Goal: Task Accomplishment & Management: Understand process/instructions

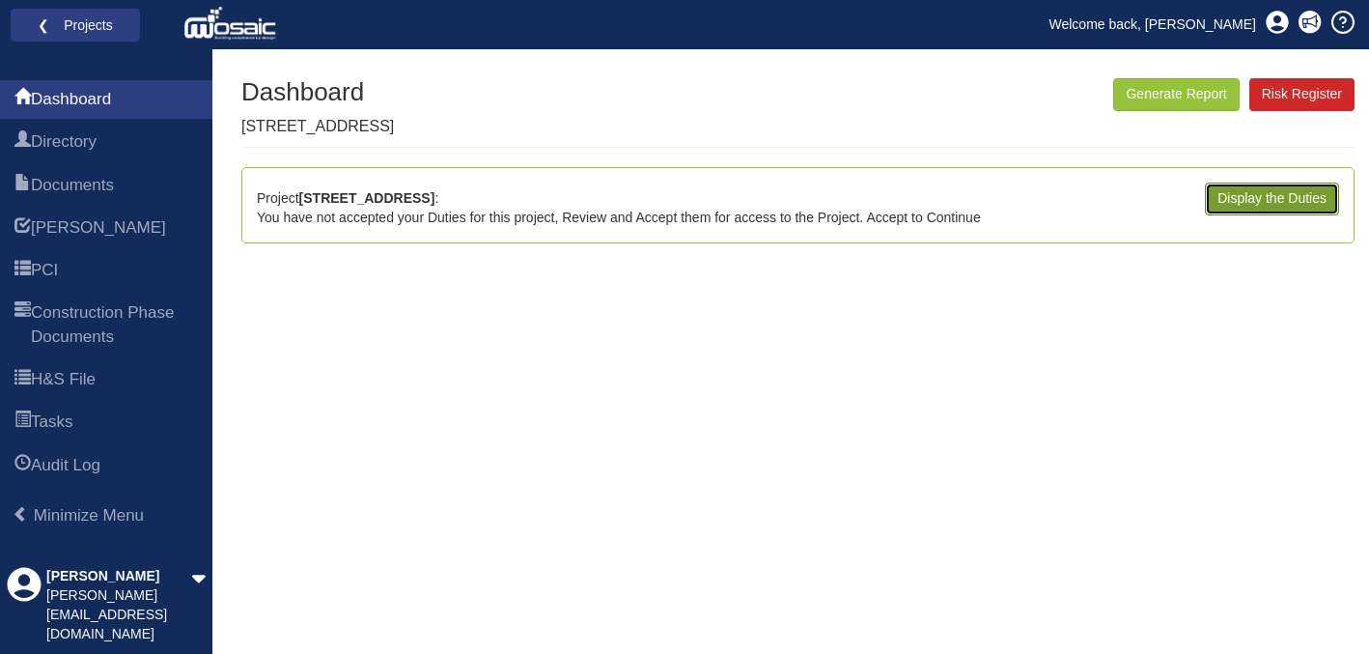
click at [1253, 200] on link "Display the Duties" at bounding box center [1272, 199] width 134 height 33
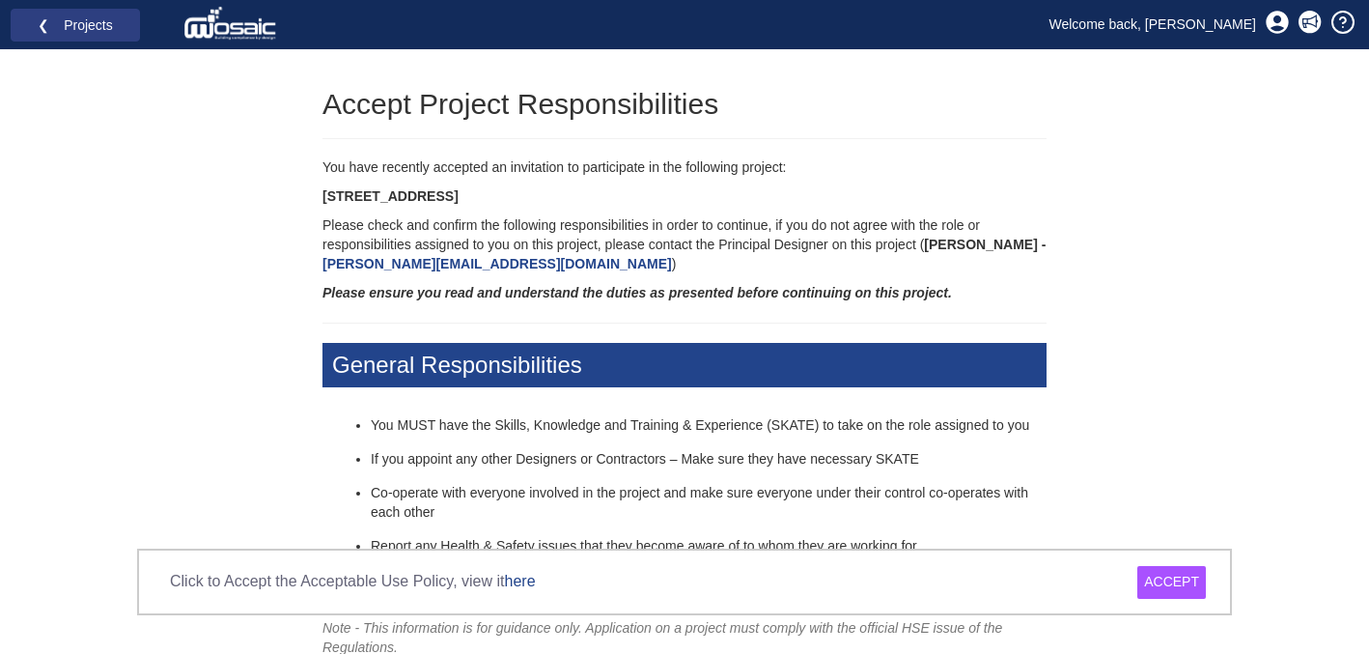
click at [1164, 584] on div "ACCEPT" at bounding box center [1172, 582] width 69 height 33
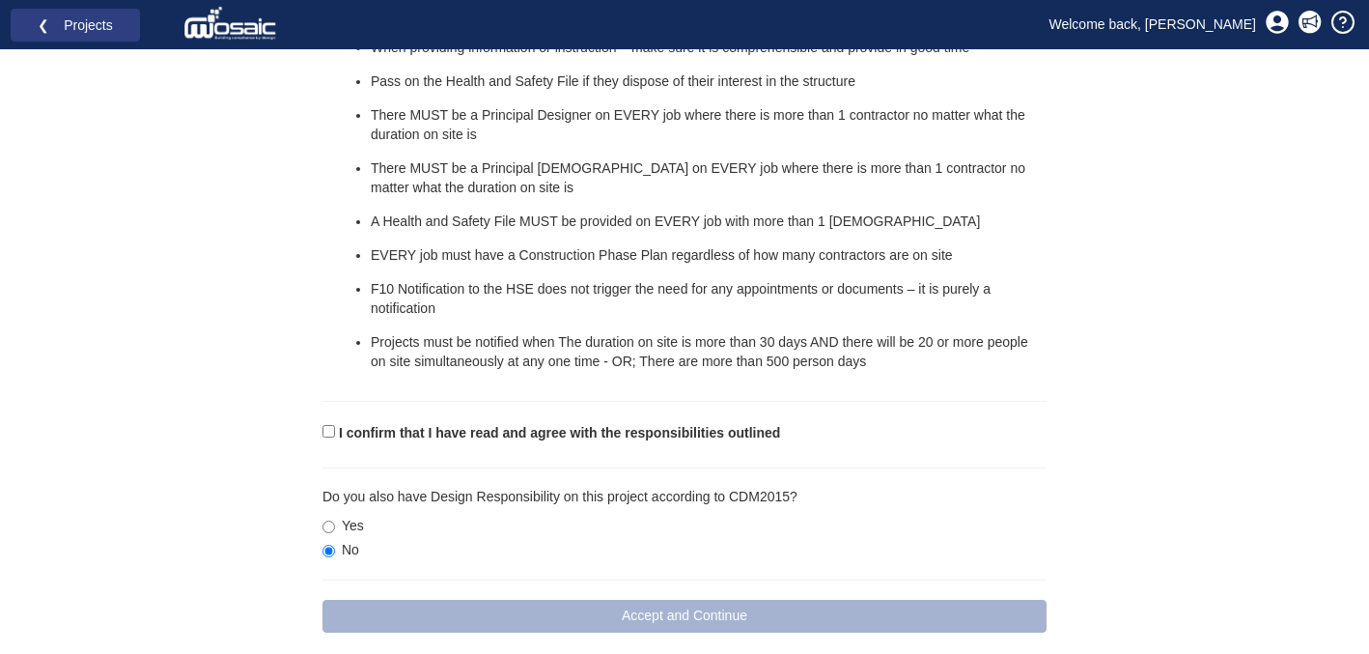
scroll to position [1235, 0]
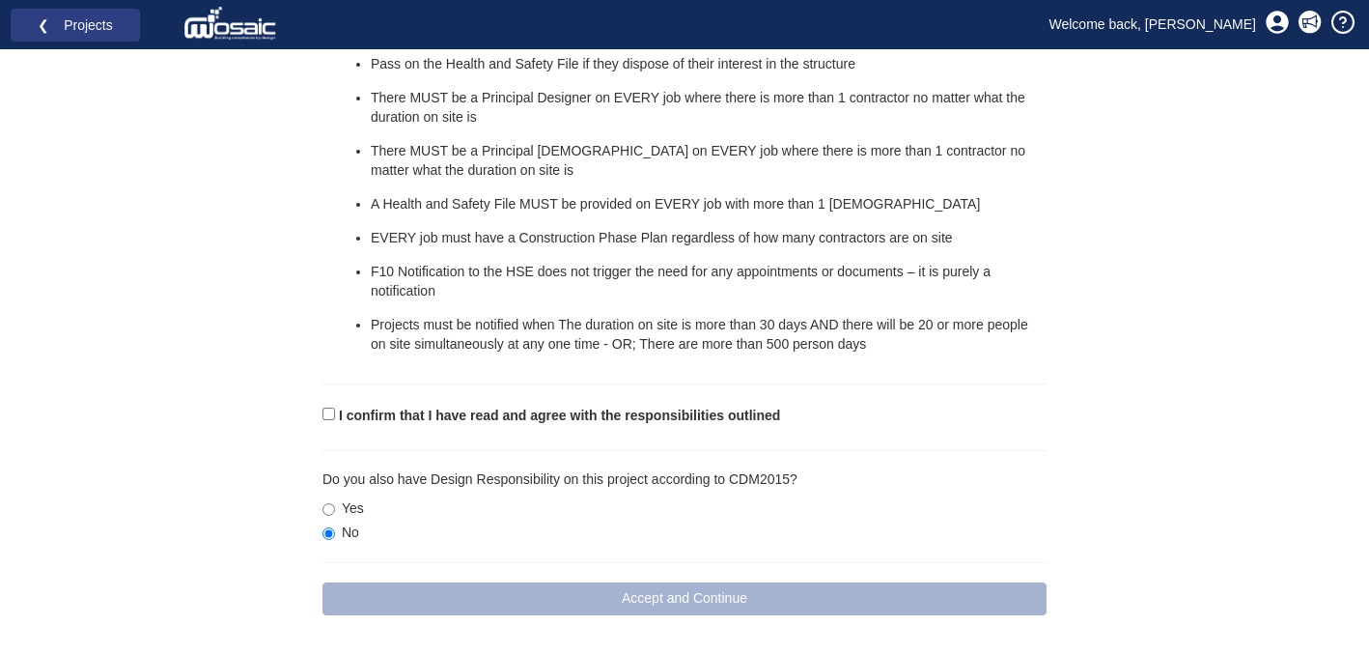
click at [535, 426] on form "I confirm that I have read and agree with the responsibilities outlined Please …" at bounding box center [685, 509] width 724 height 211
click at [327, 412] on input "I confirm that I have read and agree with the responsibilities outlined" at bounding box center [329, 414] width 13 height 13
checkbox input "true"
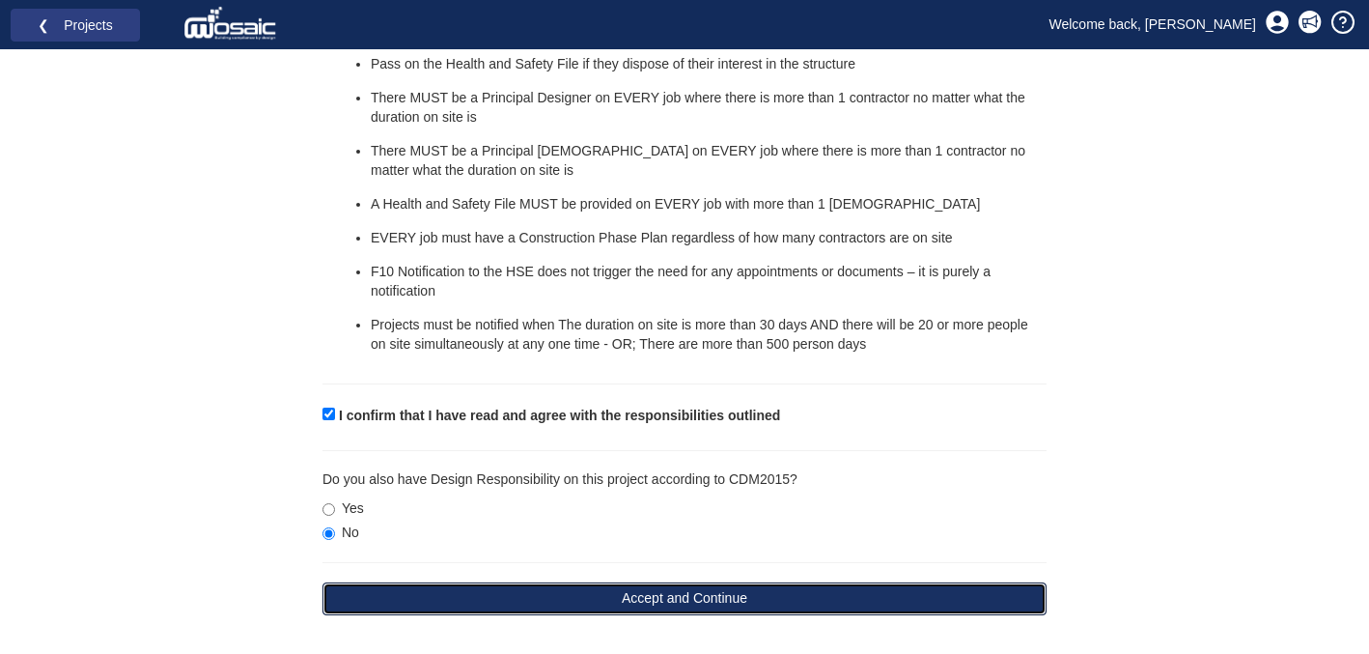
click at [708, 598] on button "Accept and Continue" at bounding box center [685, 598] width 724 height 33
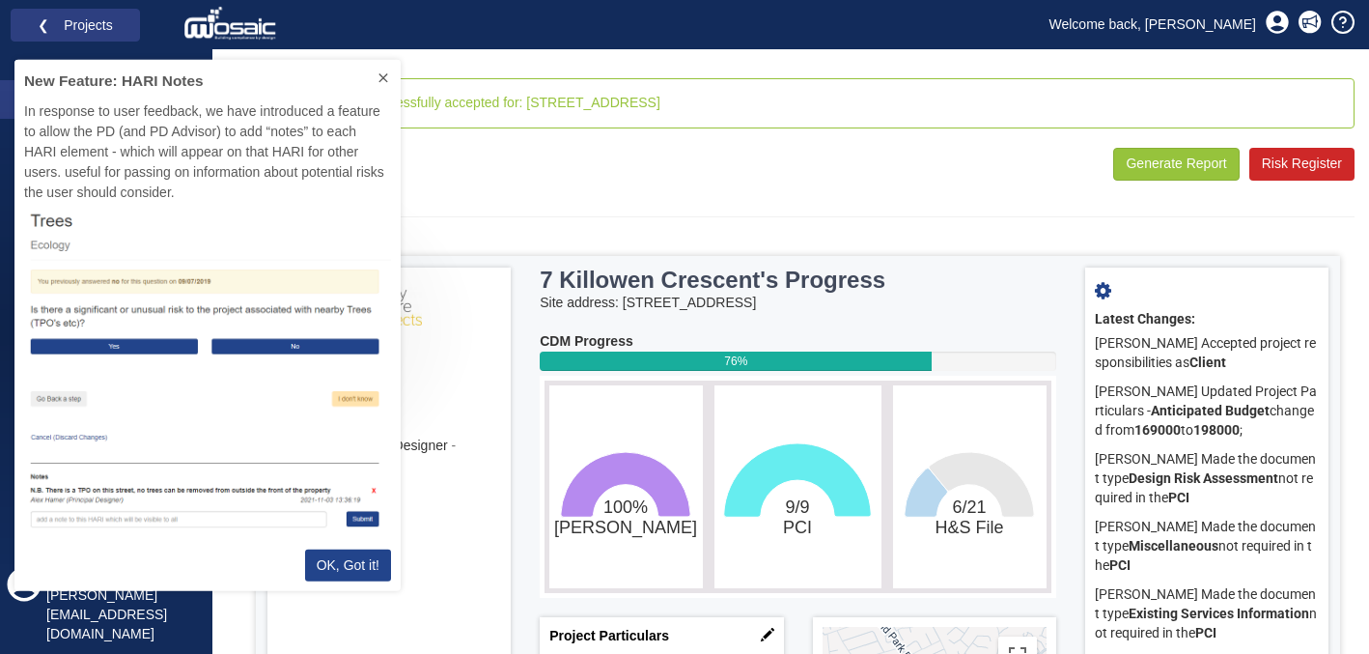
scroll to position [531, 386]
click at [343, 567] on p "OK, Got it!" at bounding box center [348, 565] width 63 height 20
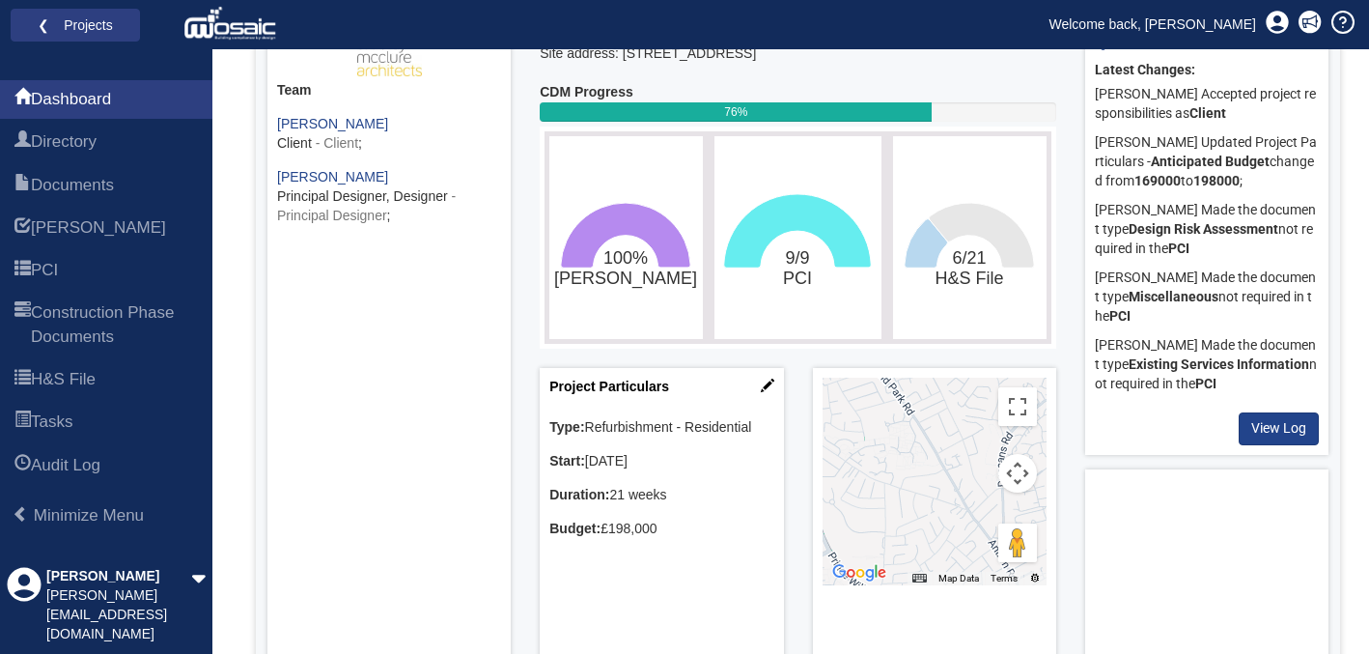
scroll to position [247, 0]
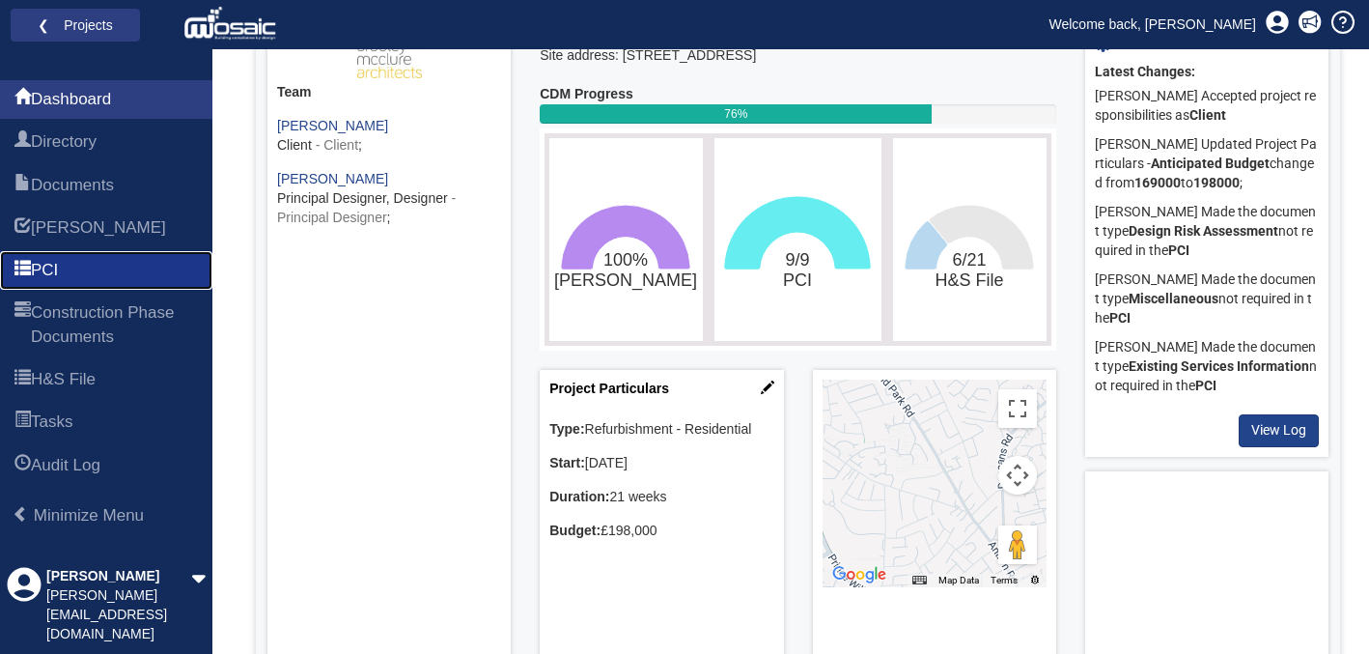
click at [104, 273] on link "PCI" at bounding box center [106, 270] width 212 height 39
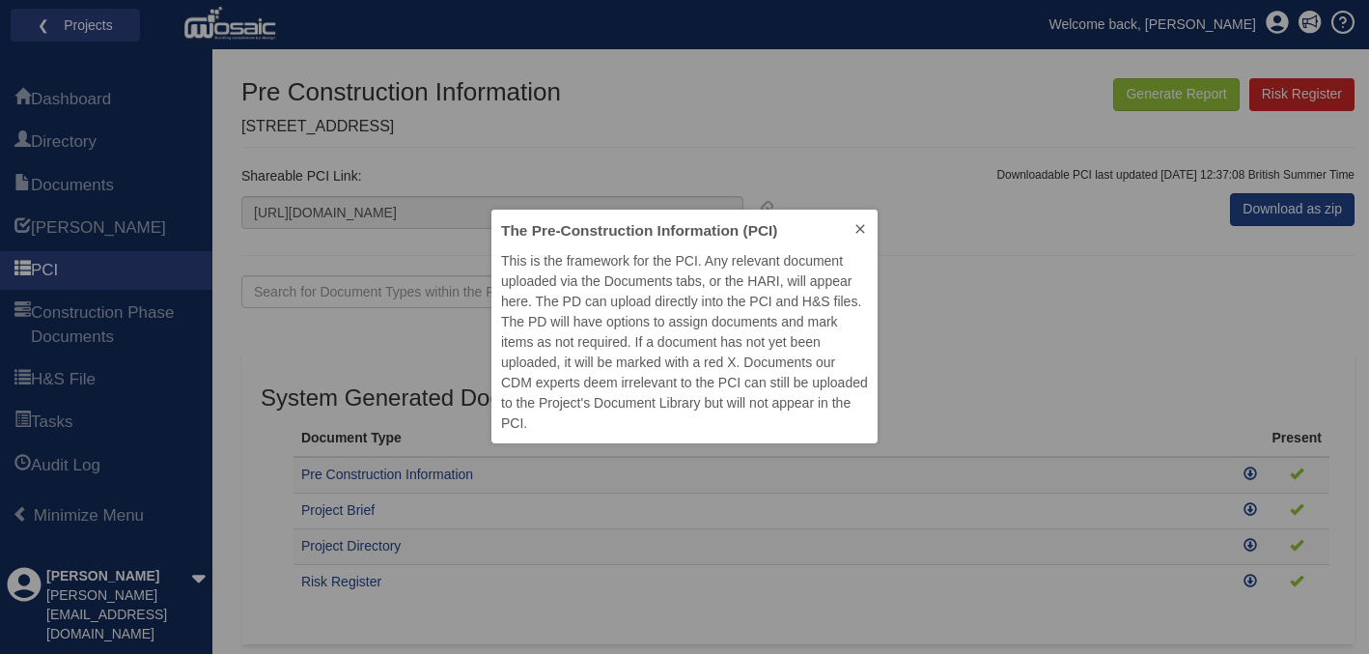
scroll to position [234, 386]
click at [861, 229] on icon at bounding box center [860, 228] width 9 height 9
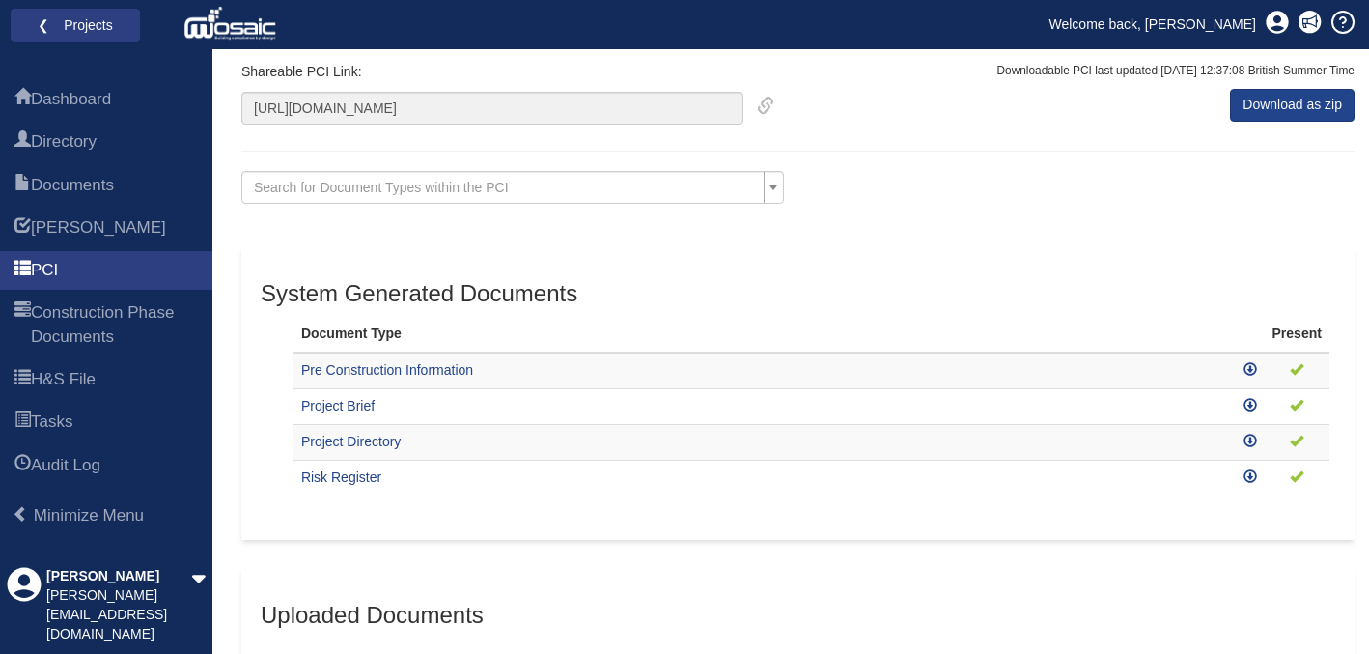
scroll to position [143, 0]
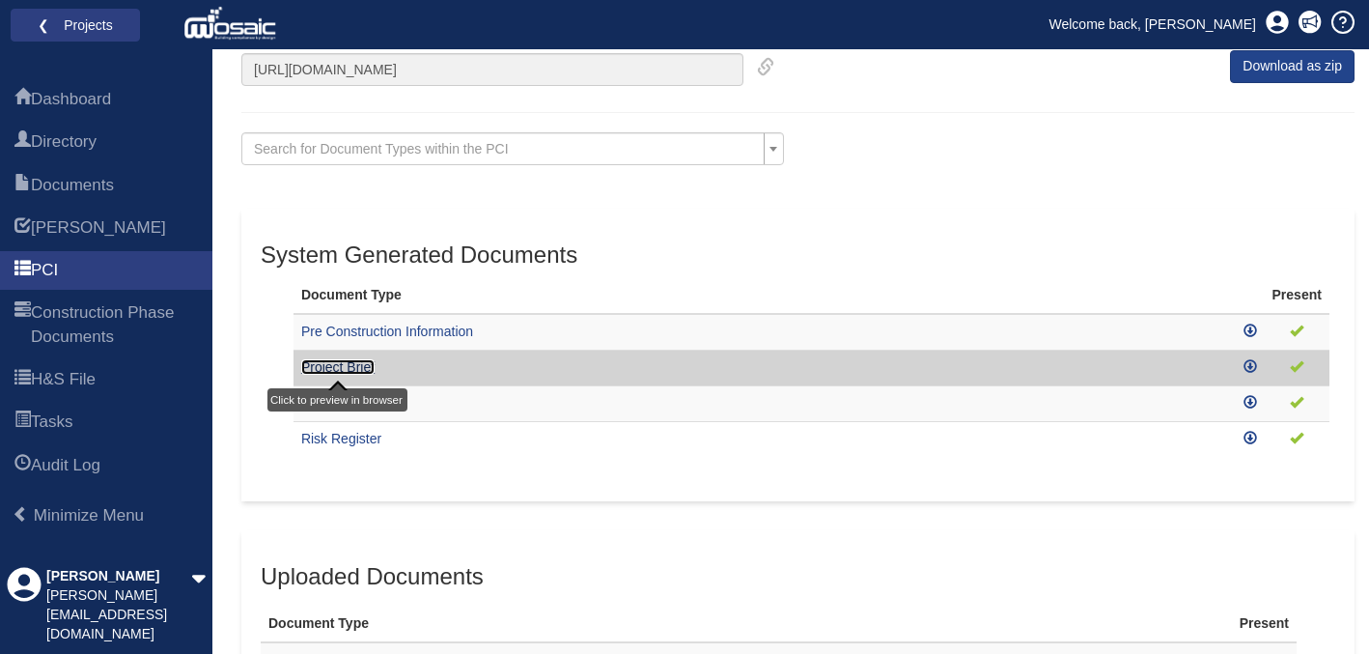
click at [317, 374] on link "Project Brief" at bounding box center [337, 366] width 73 height 15
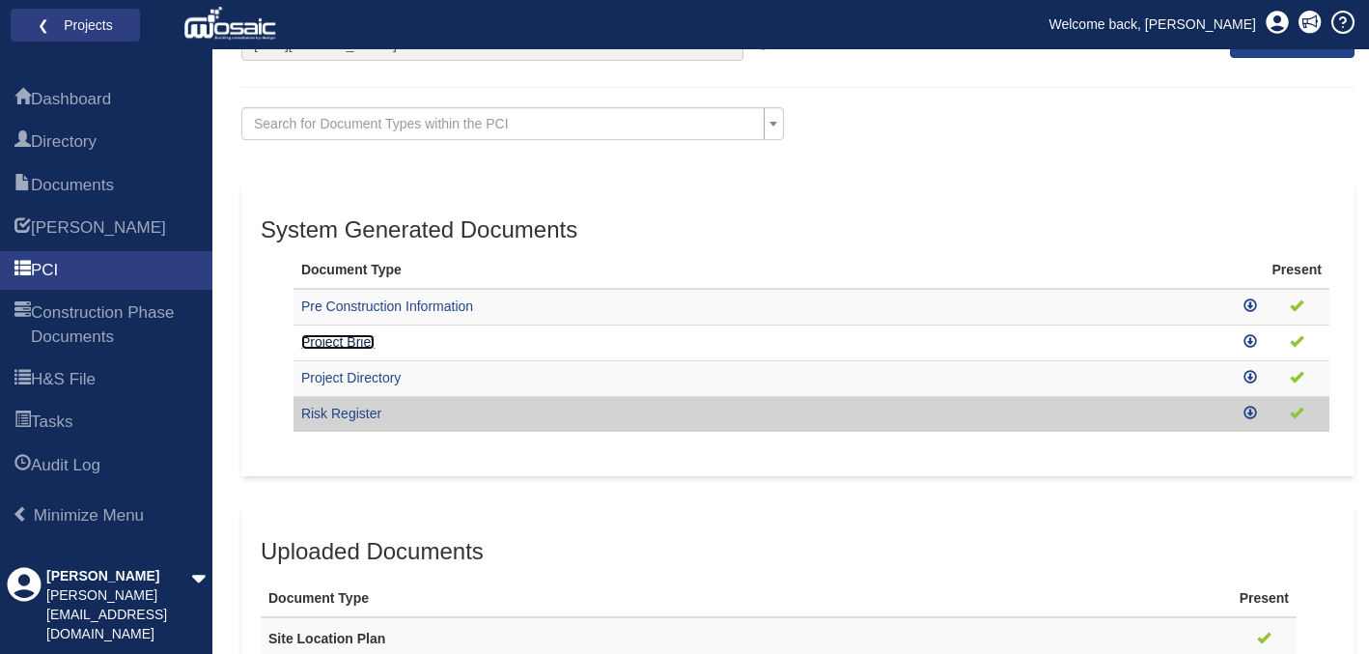
scroll to position [169, 0]
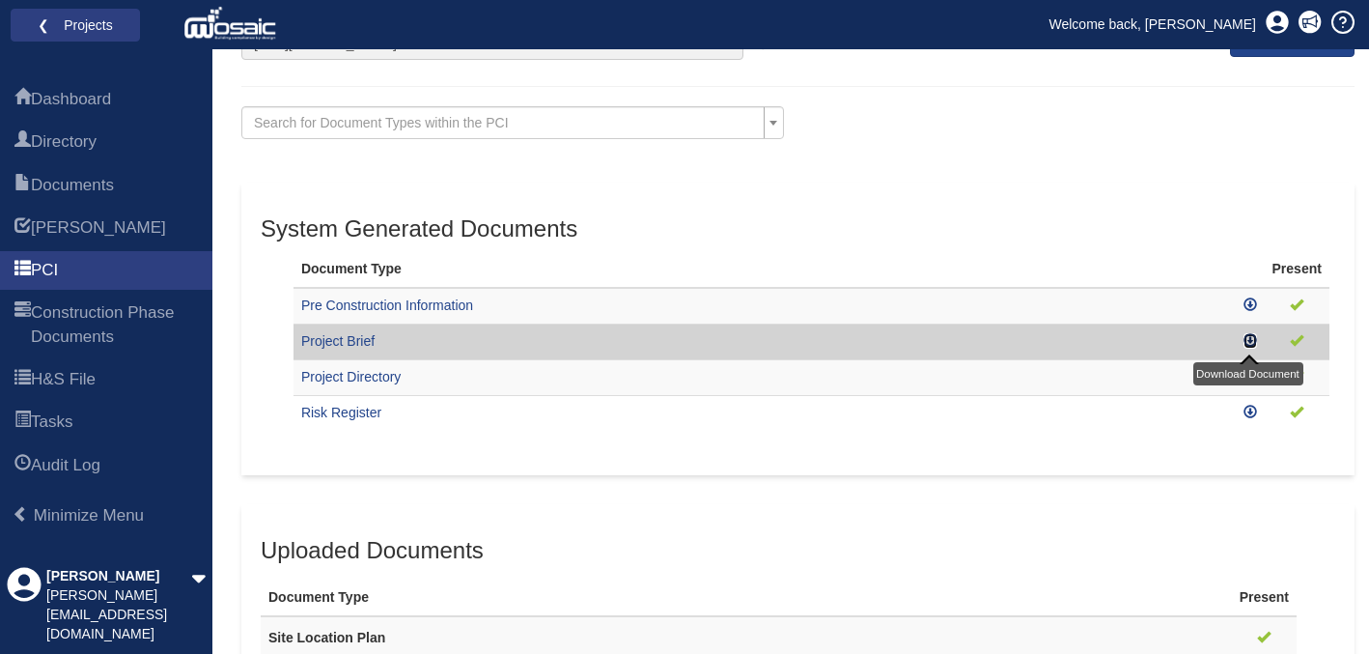
click at [1247, 341] on icon at bounding box center [1251, 340] width 14 height 14
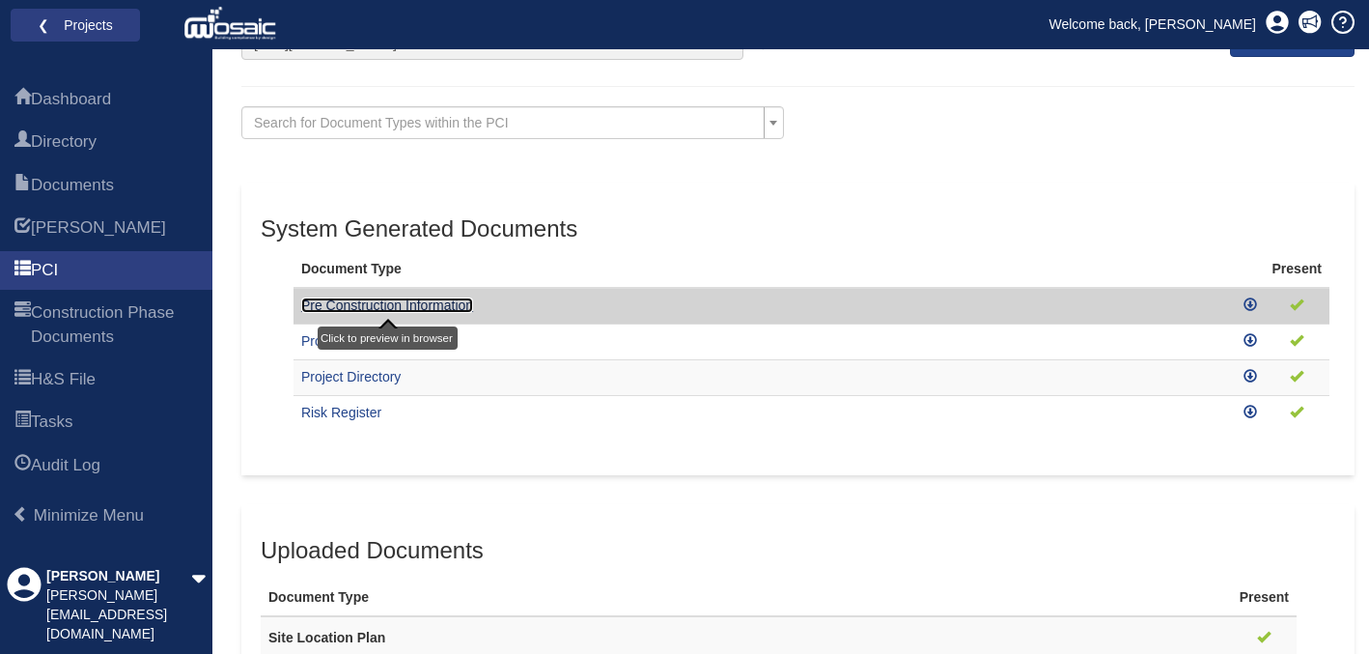
click at [386, 307] on link "Pre Construction Information" at bounding box center [387, 304] width 172 height 15
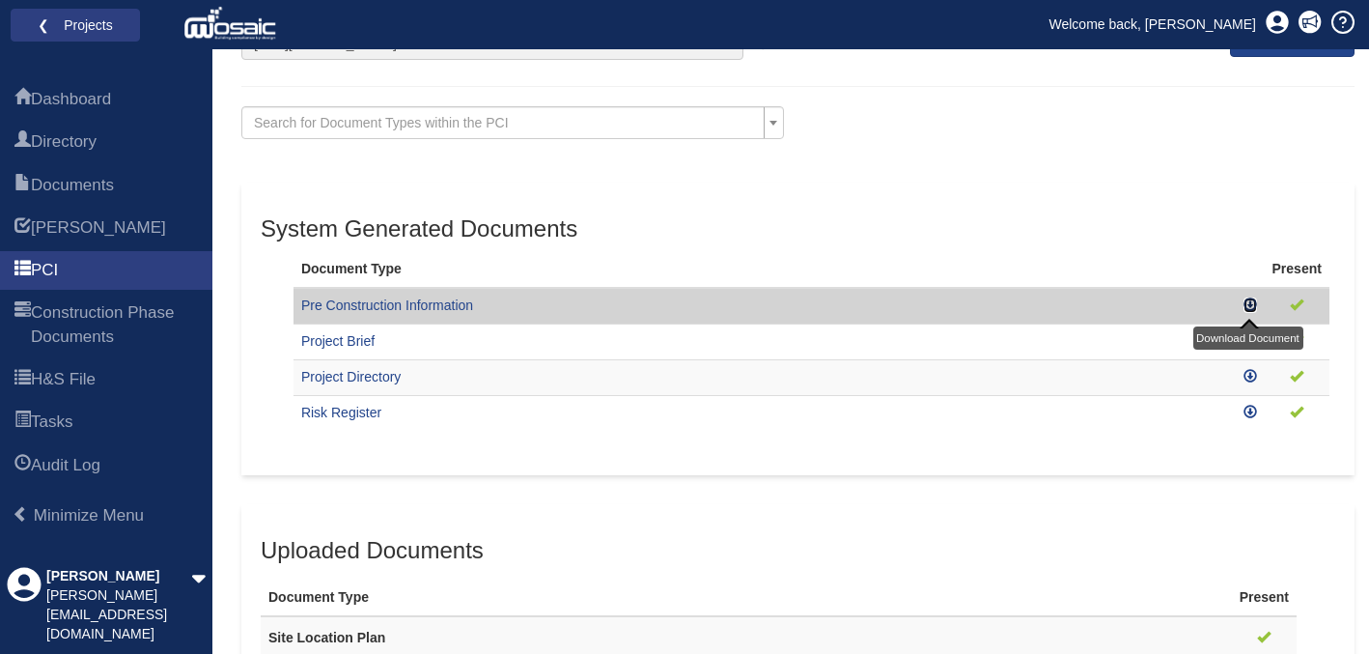
click at [1246, 300] on icon at bounding box center [1251, 304] width 14 height 14
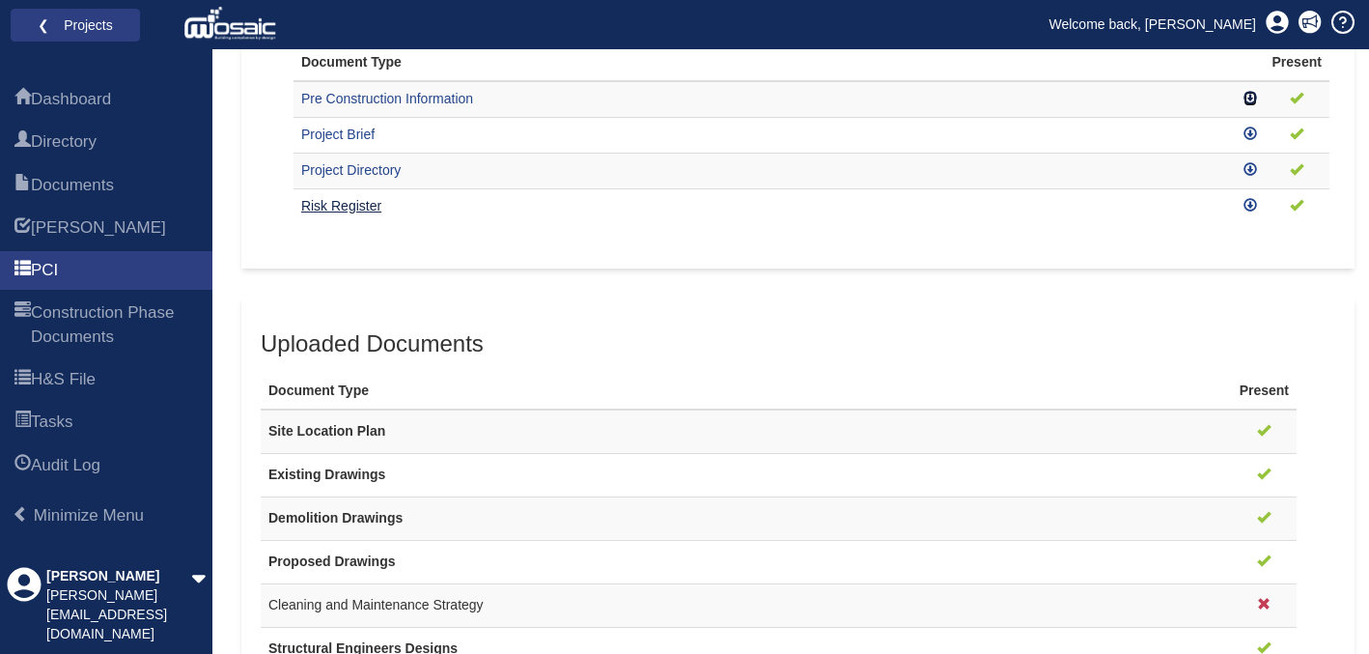
scroll to position [436, 0]
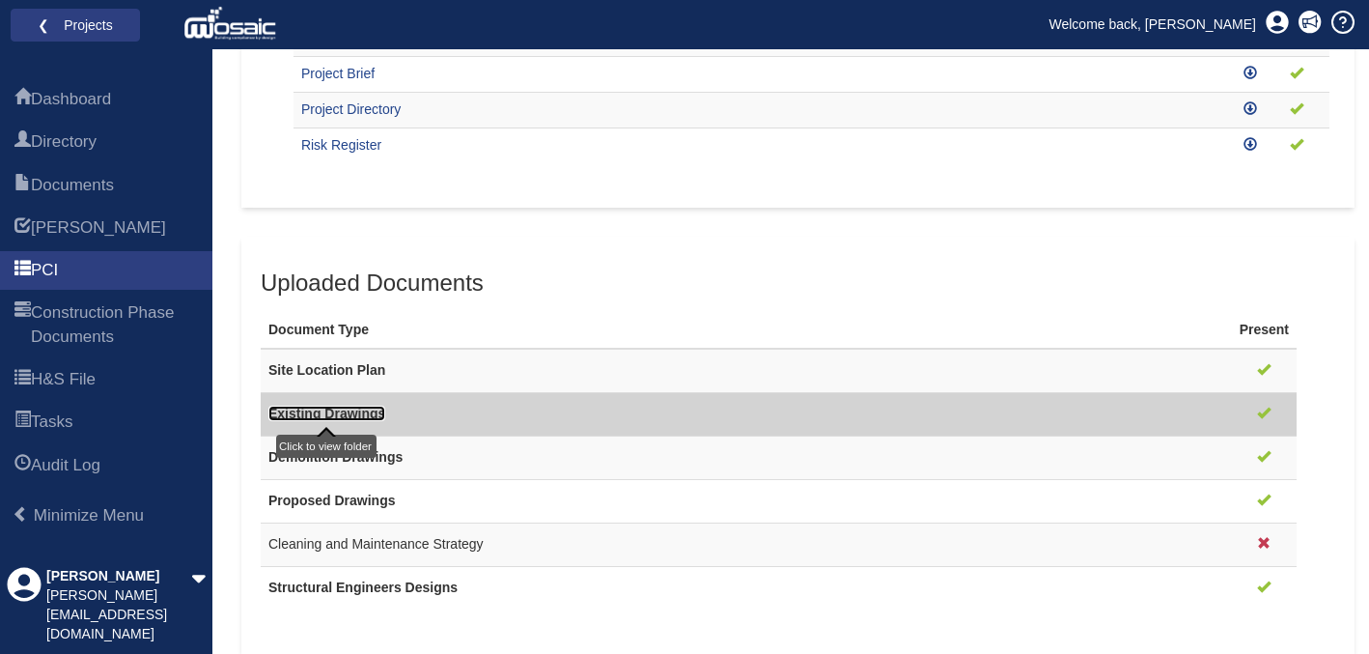
click at [348, 410] on link "Existing Drawings" at bounding box center [326, 413] width 117 height 15
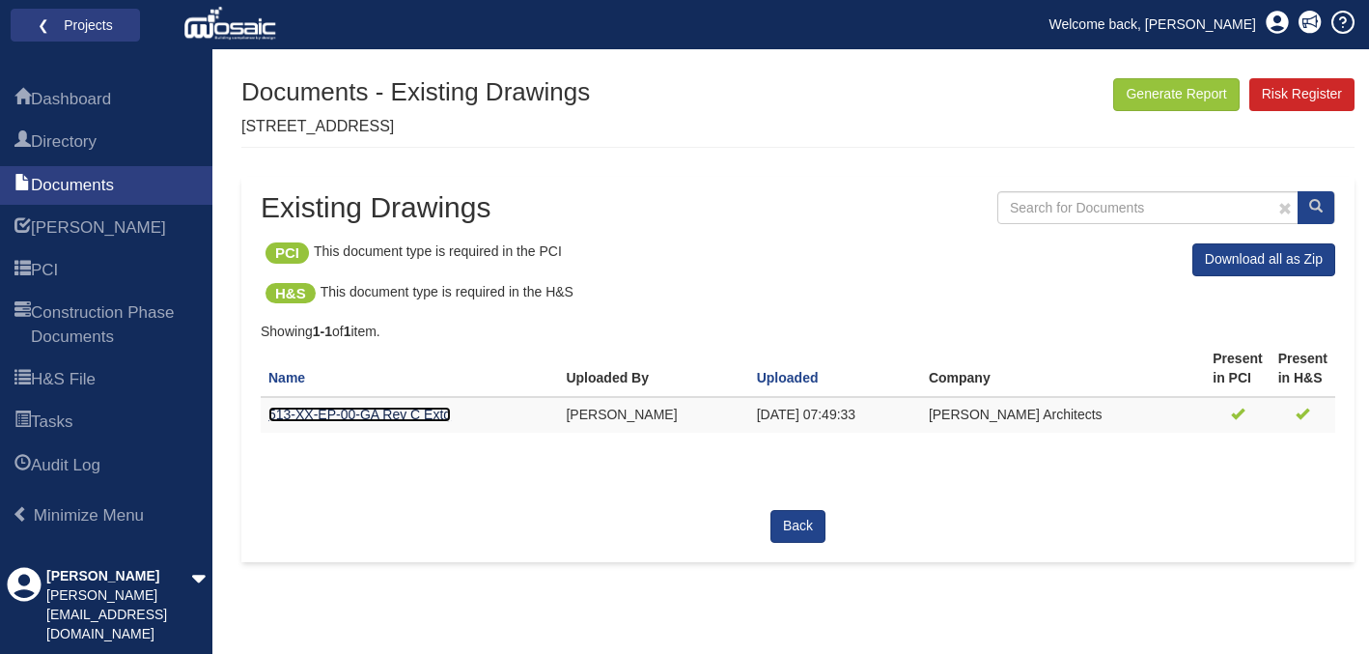
click at [382, 408] on link "513-XX-EP-00-GA Rev C Extg" at bounding box center [359, 414] width 183 height 15
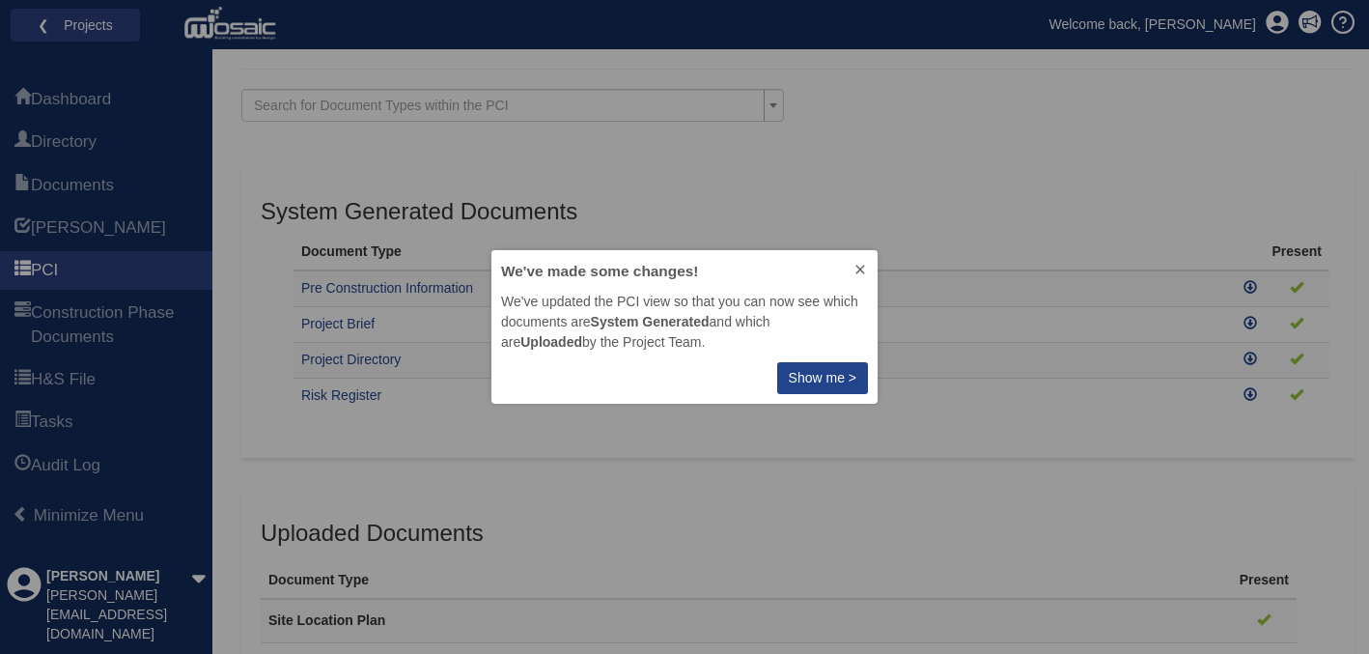
scroll to position [154, 386]
click at [861, 264] on icon at bounding box center [860, 269] width 15 height 15
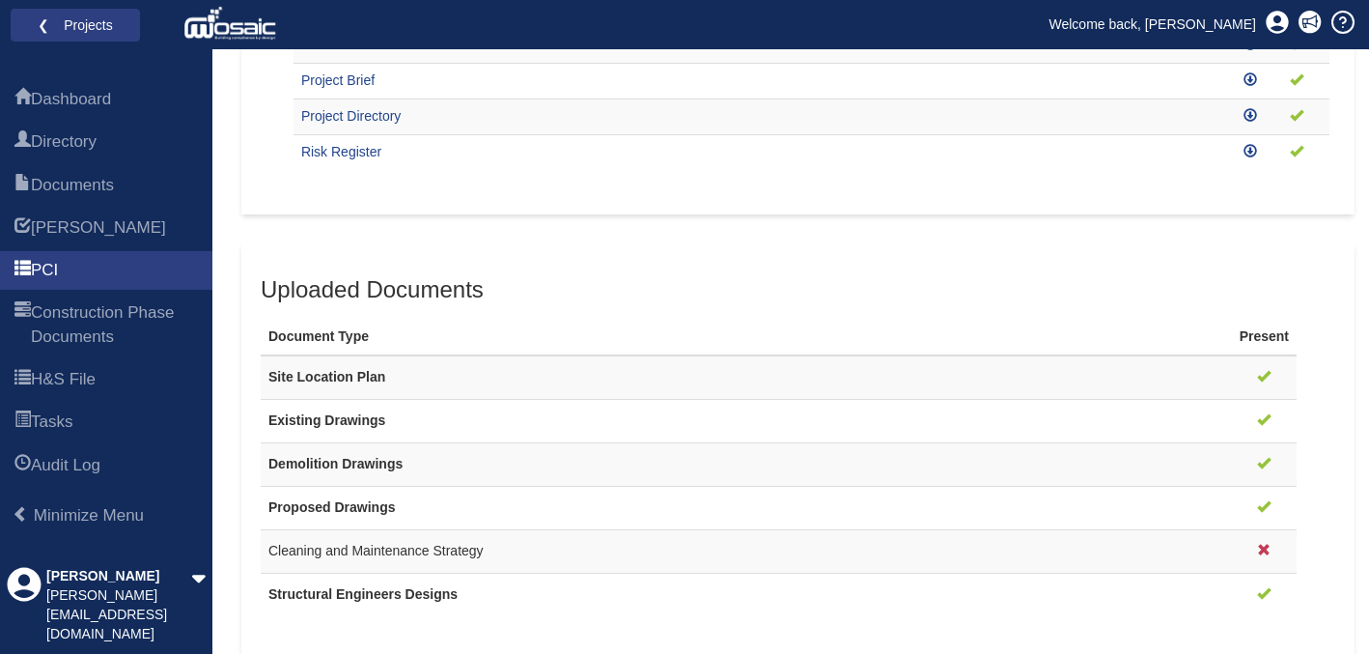
scroll to position [436, 0]
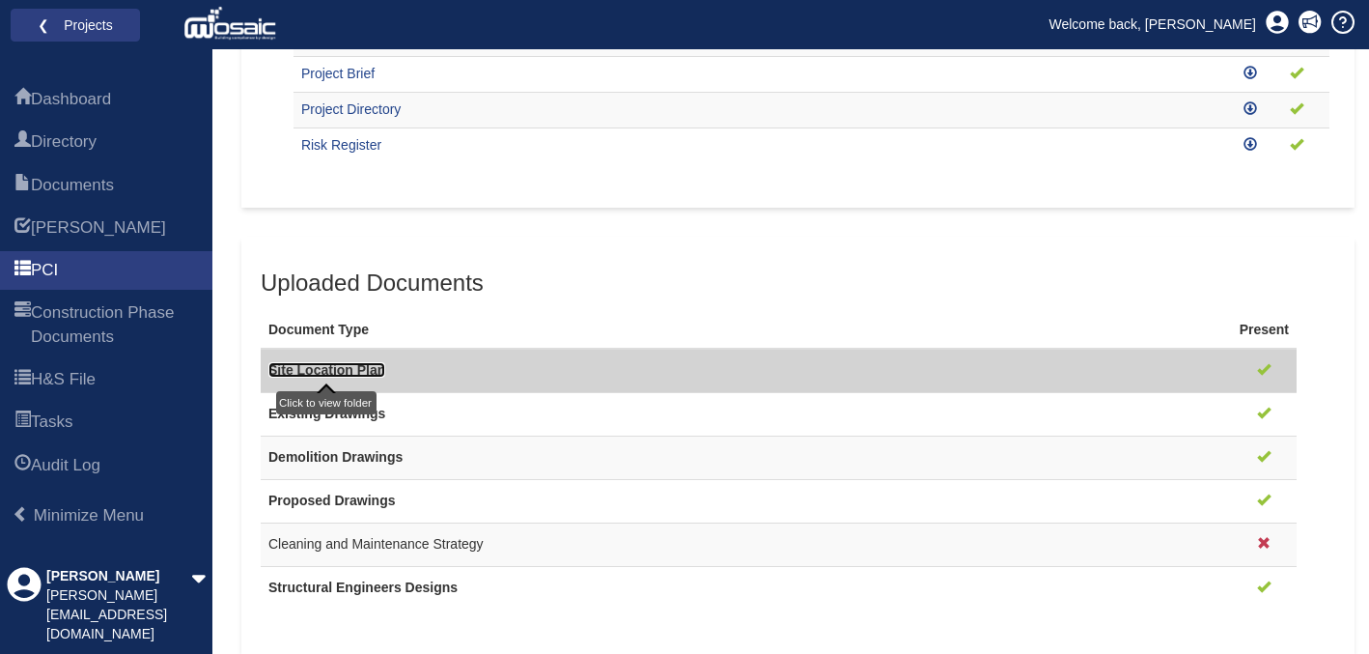
click at [297, 365] on link "Site Location Plan" at bounding box center [326, 369] width 117 height 15
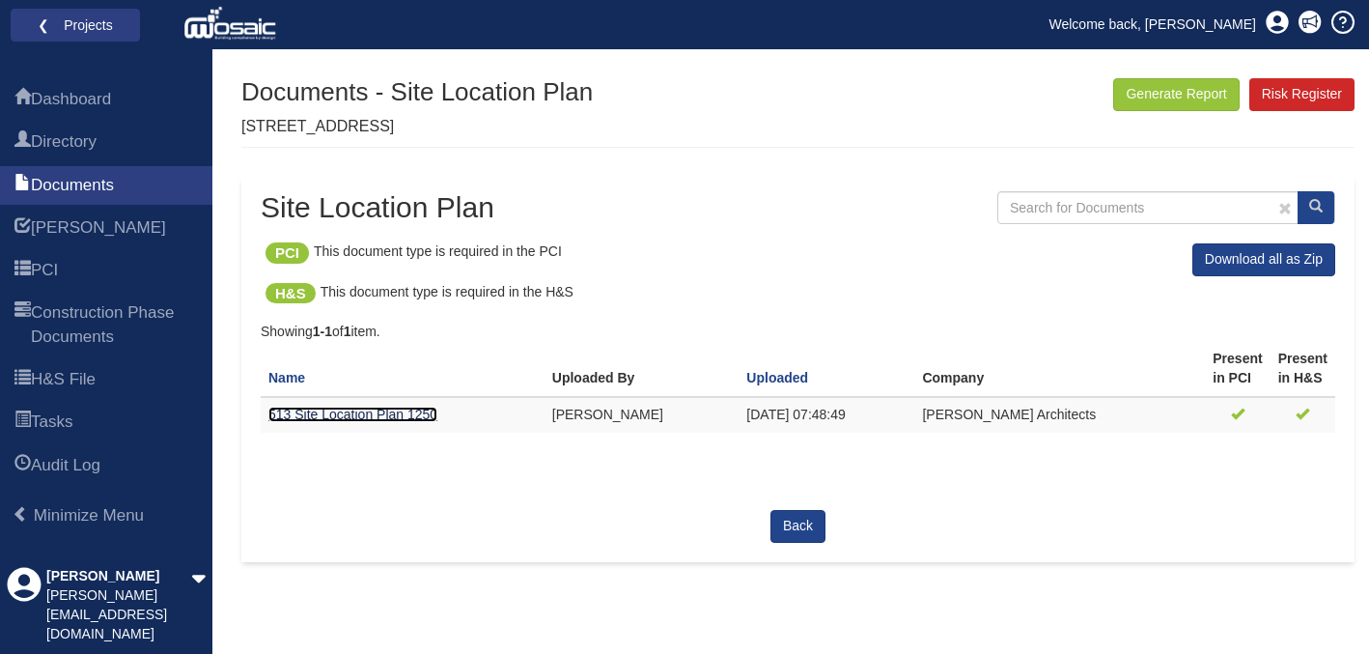
click at [323, 414] on link "513 Site Location Plan 1250" at bounding box center [352, 414] width 169 height 15
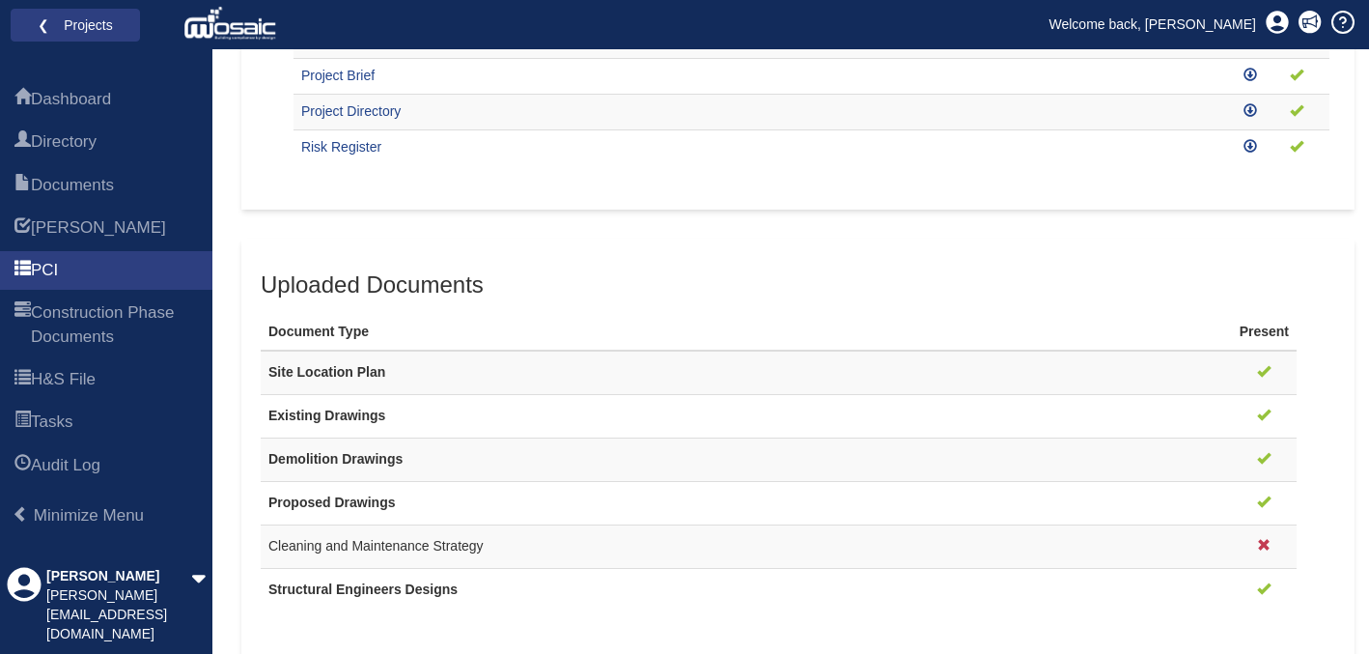
scroll to position [436, 0]
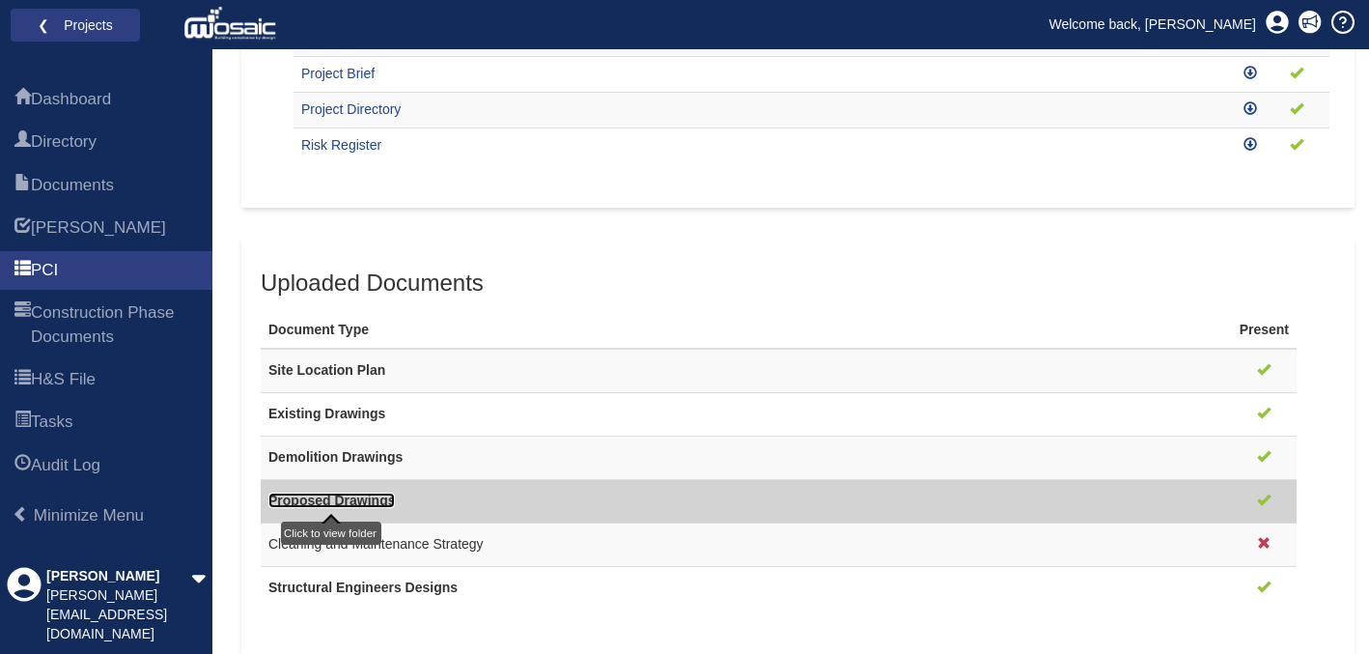
click at [330, 498] on link "Proposed Drawings" at bounding box center [331, 499] width 127 height 15
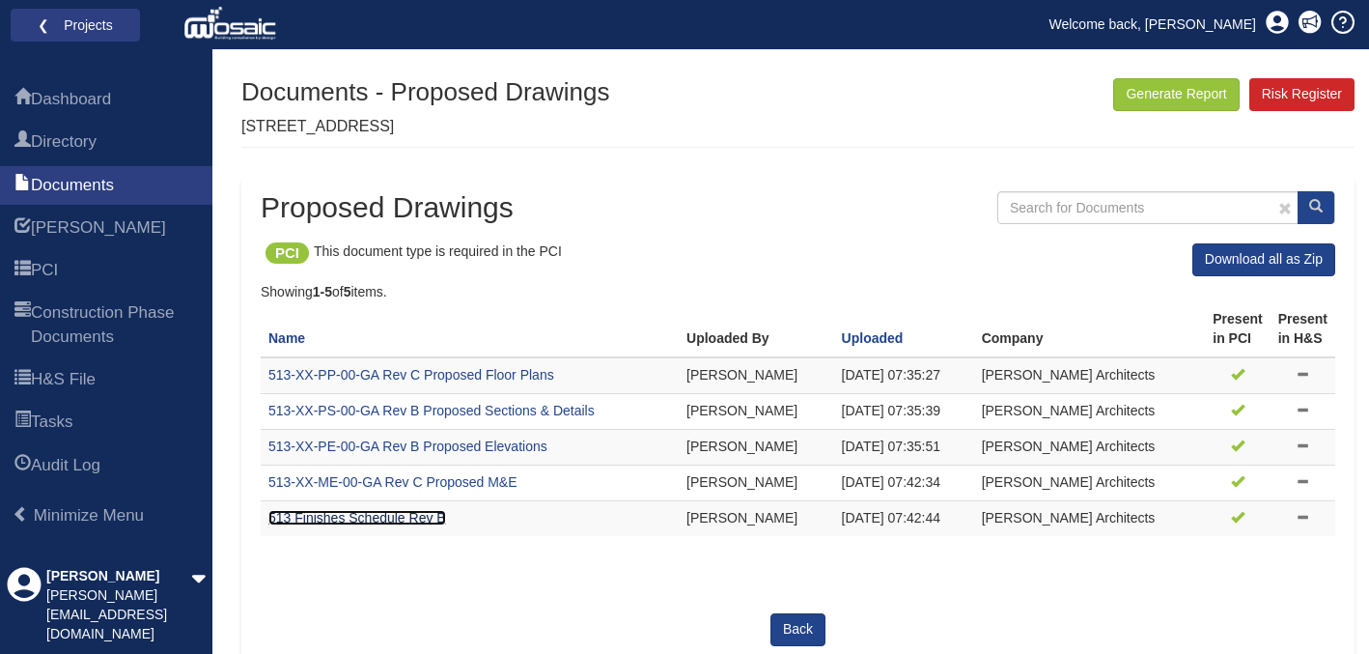
click at [379, 513] on link "513 Finishes Schedule Rev B" at bounding box center [357, 517] width 178 height 15
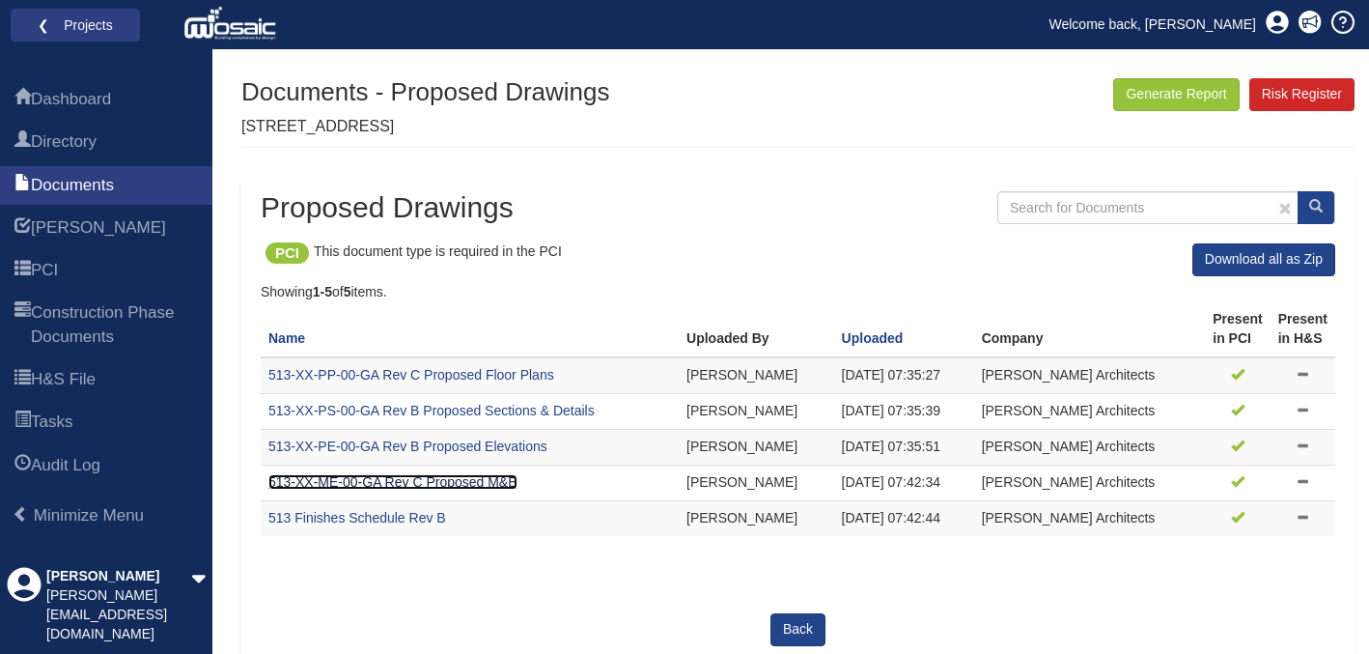
click at [450, 482] on link "513-XX-ME-00-GA Rev C Proposed M&E" at bounding box center [392, 481] width 249 height 15
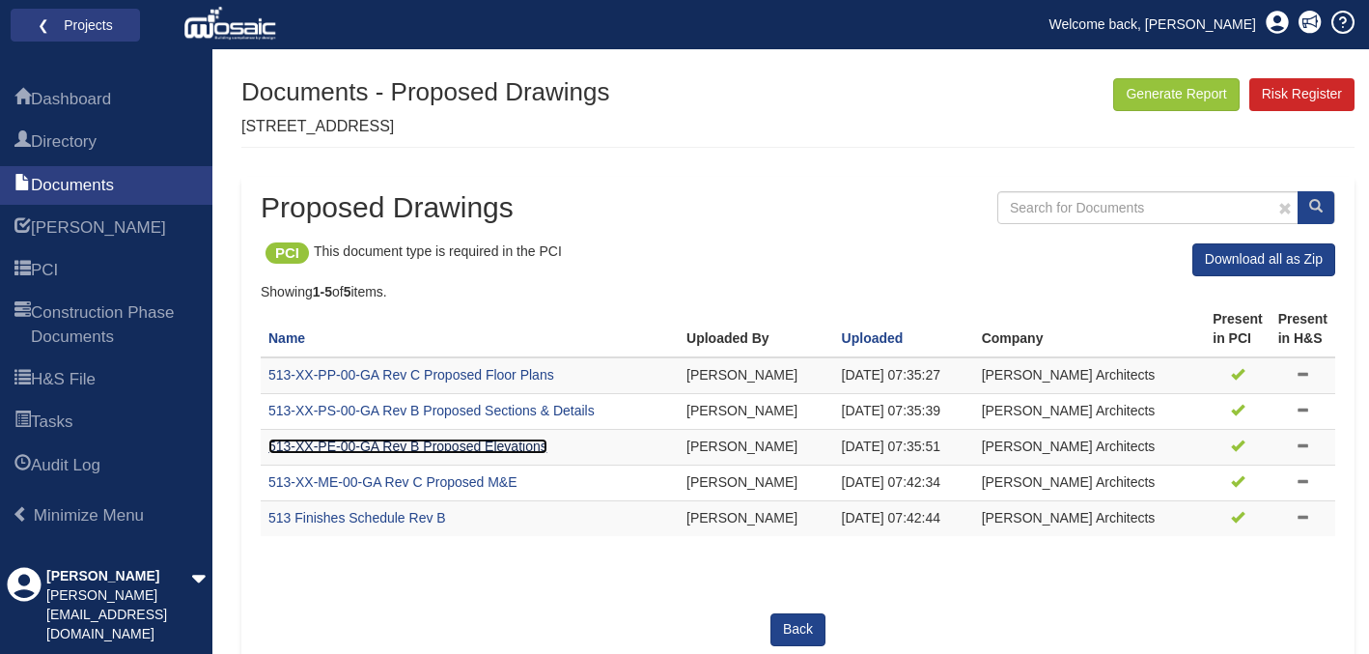
click at [459, 445] on link "513-XX-PE-00-GA Rev B Proposed Elevations" at bounding box center [407, 445] width 279 height 15
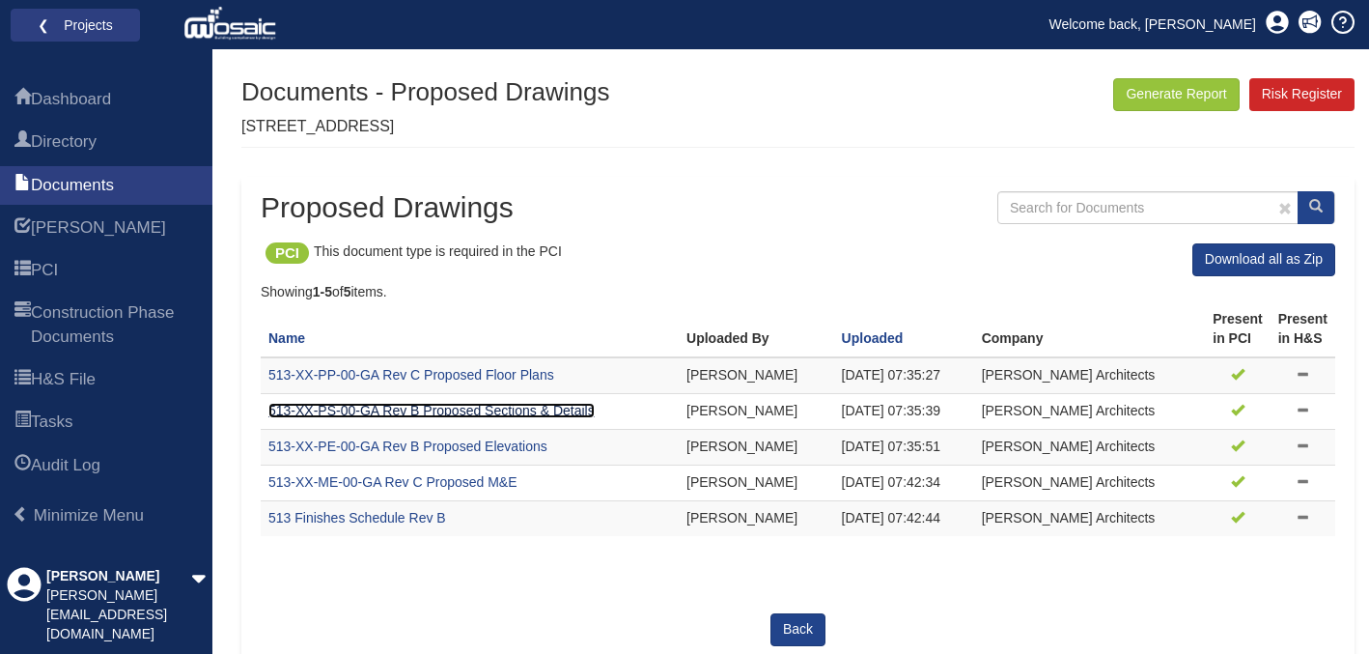
click at [523, 412] on link "513-XX-PS-00-GA Rev B Proposed Sections & Details" at bounding box center [431, 410] width 326 height 15
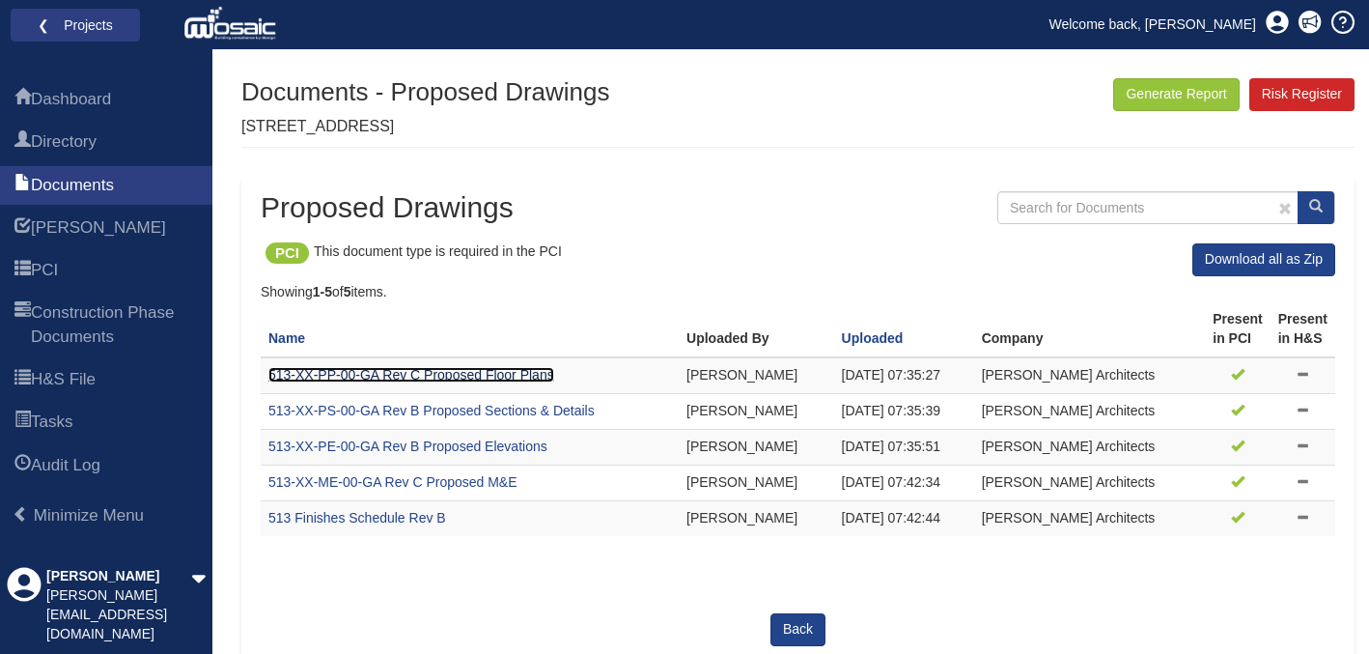
click at [447, 371] on link "513-XX-PP-00-GA Rev C Proposed Floor Plans" at bounding box center [411, 374] width 286 height 15
